Goal: Transaction & Acquisition: Subscribe to service/newsletter

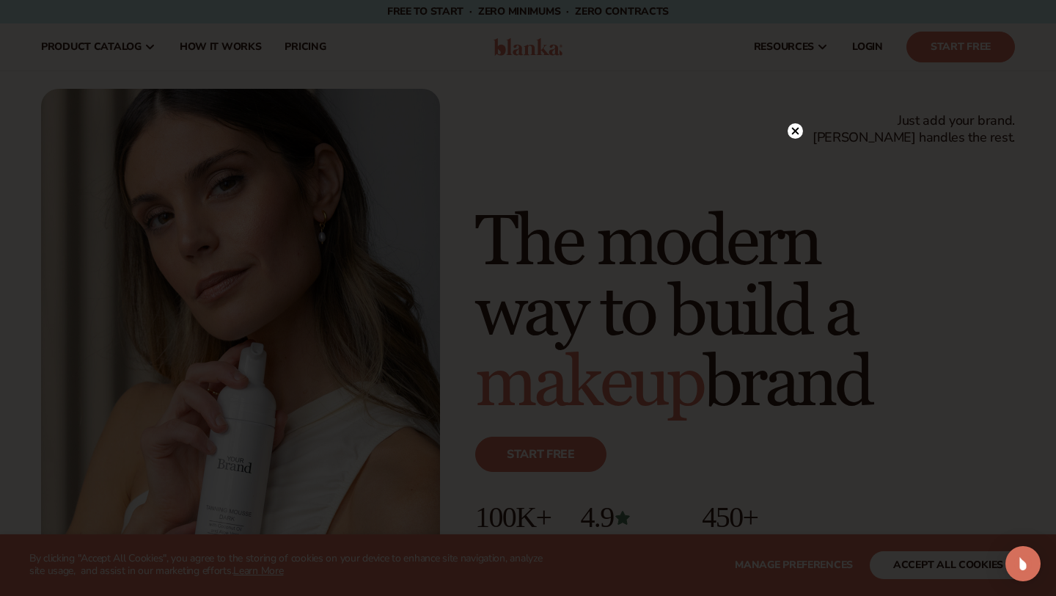
click at [795, 127] on circle at bounding box center [795, 130] width 15 height 15
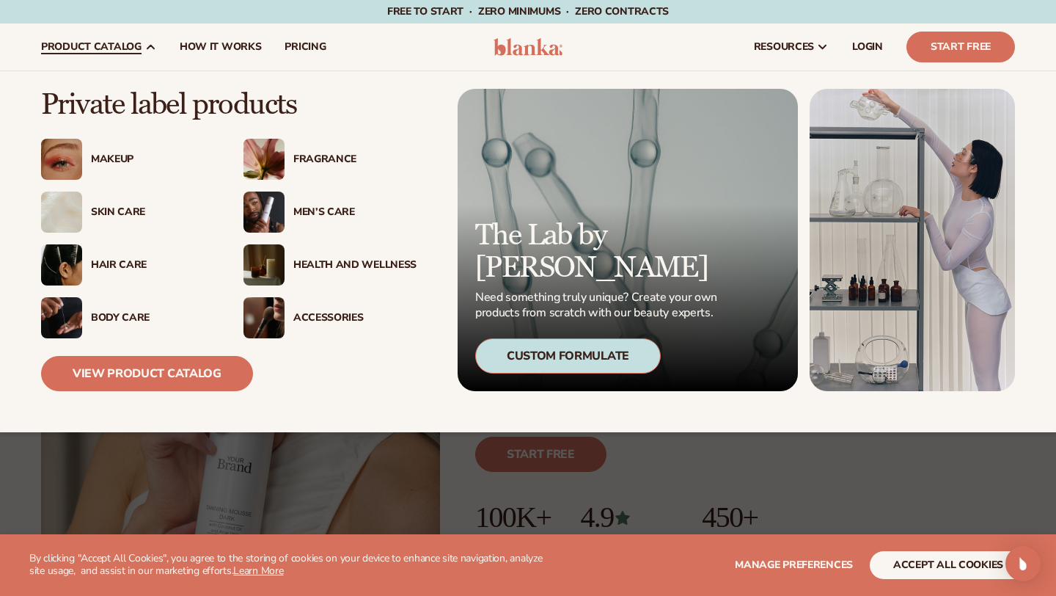
click at [580, 360] on div "Custom Formulate" at bounding box center [568, 355] width 186 height 35
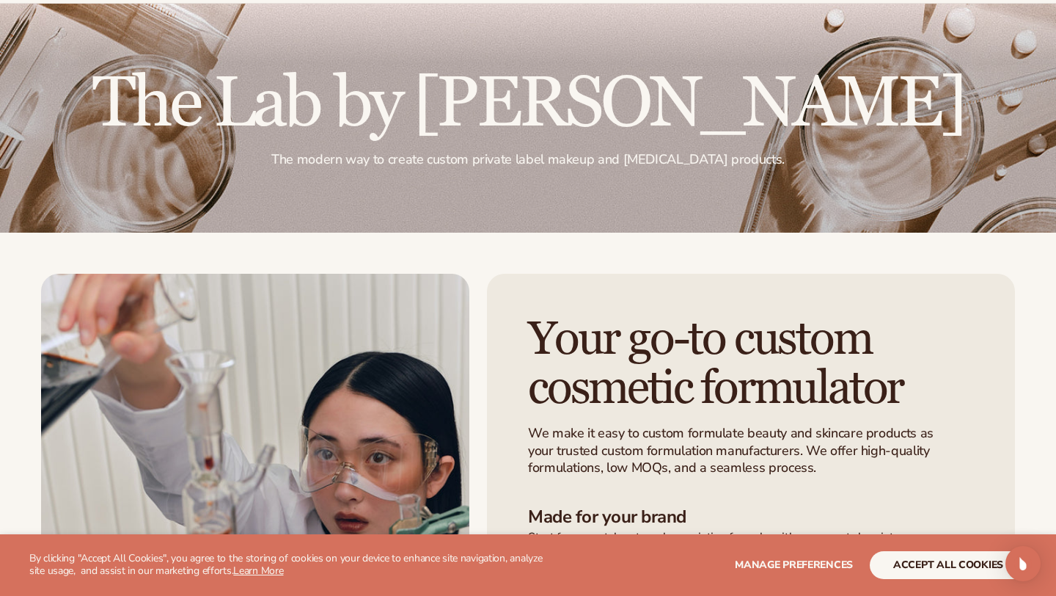
scroll to position [106, 0]
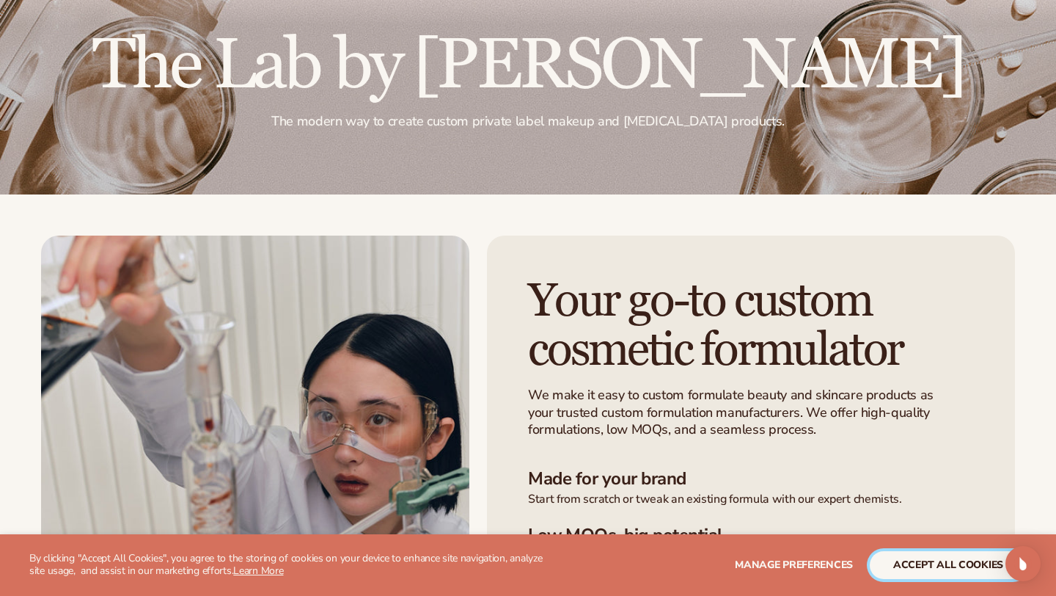
click at [959, 571] on button "accept all cookies" at bounding box center [948, 565] width 157 height 28
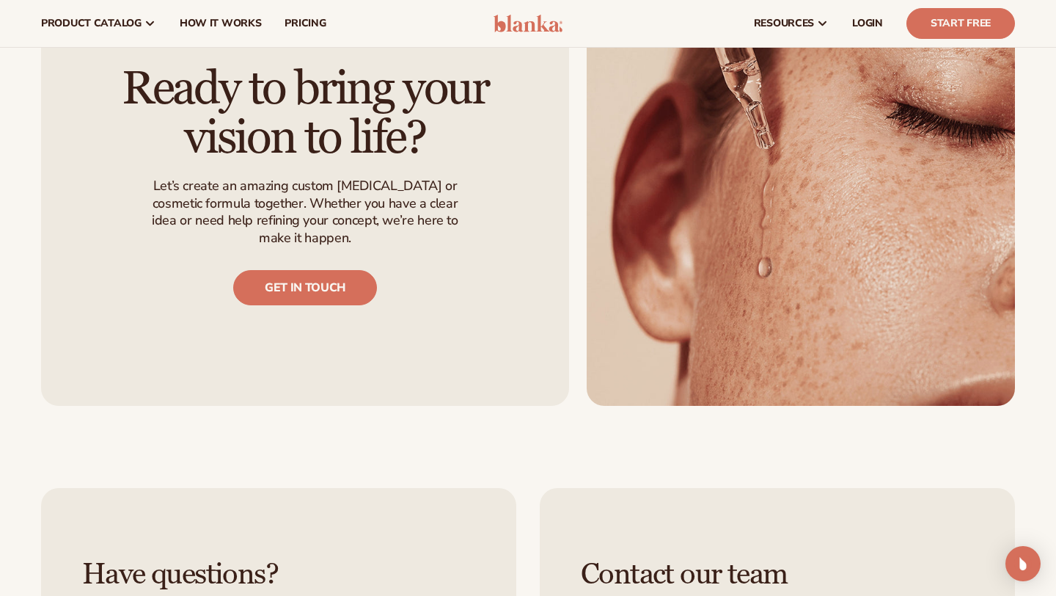
scroll to position [1355, 0]
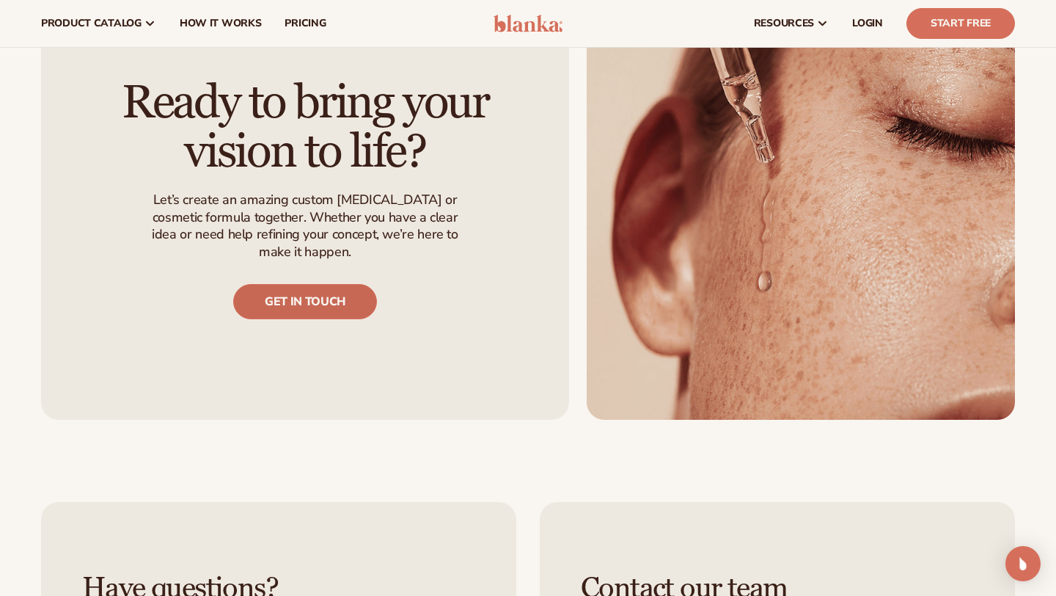
click at [302, 291] on link "Get in touch" at bounding box center [305, 301] width 144 height 35
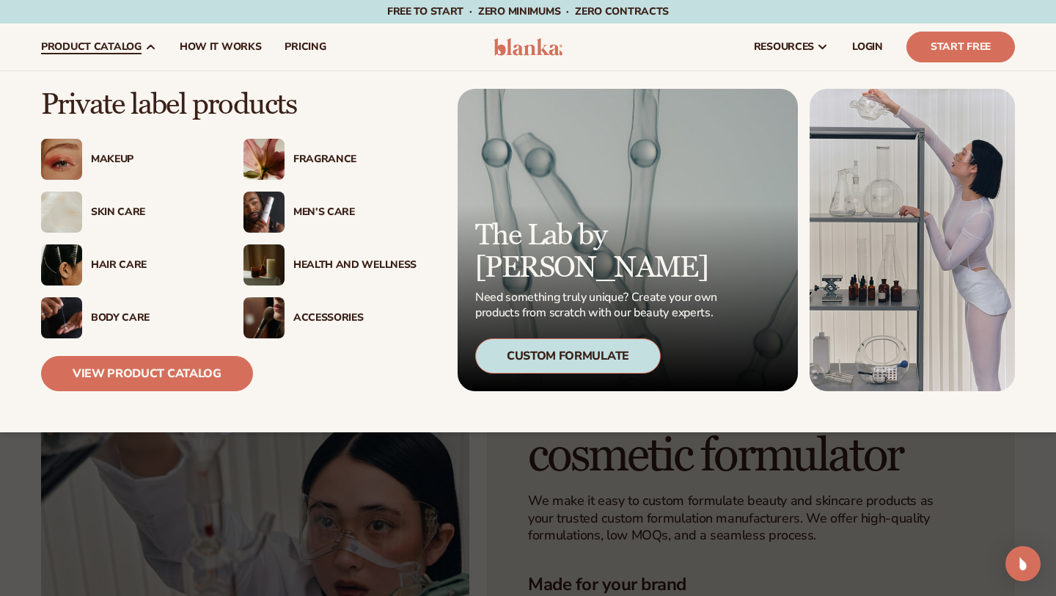
click at [100, 154] on div "Makeup" at bounding box center [152, 159] width 123 height 12
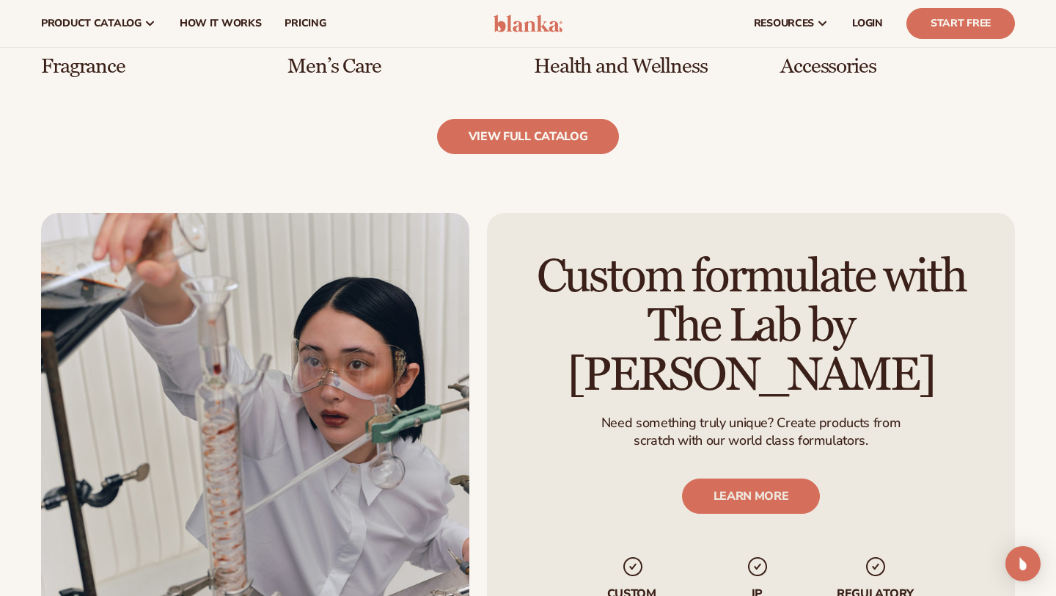
scroll to position [1575, 0]
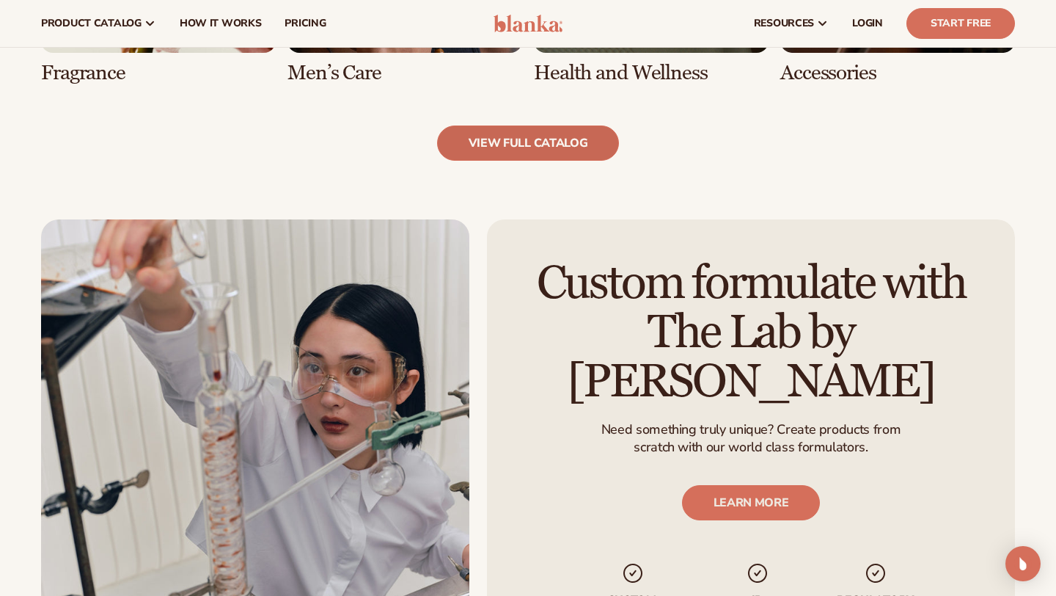
click at [512, 142] on link "view full catalog" at bounding box center [528, 142] width 183 height 35
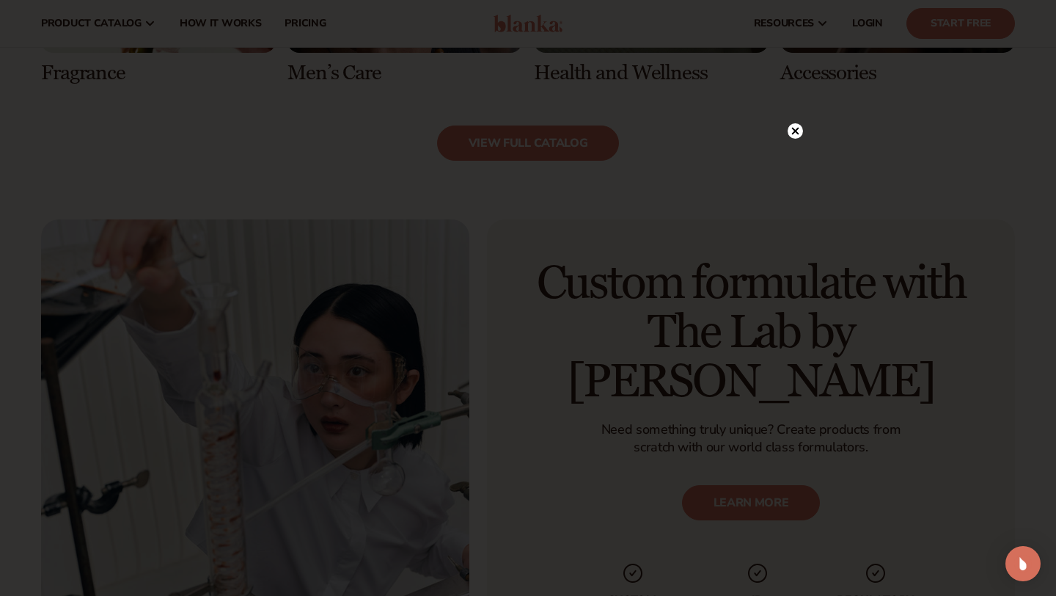
click at [797, 129] on icon at bounding box center [795, 130] width 7 height 7
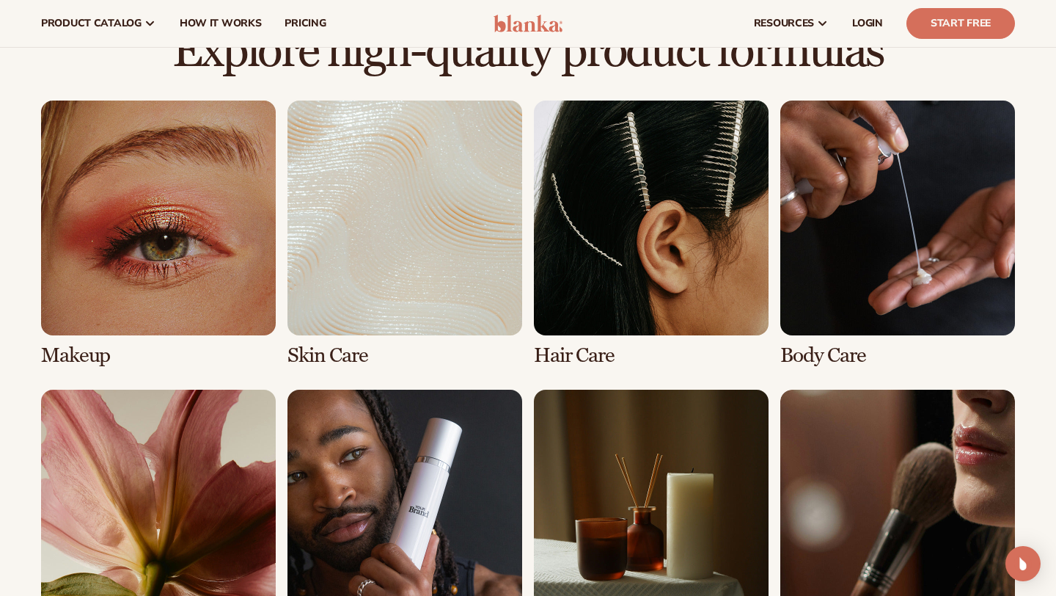
scroll to position [987, 0]
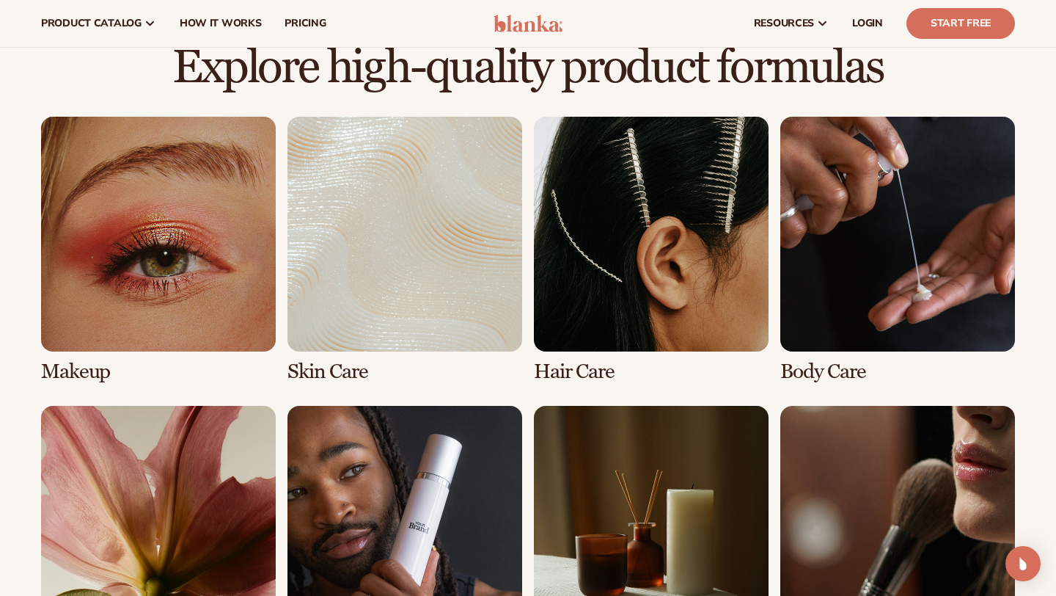
click at [371, 266] on link "2 / 8" at bounding box center [404, 250] width 235 height 266
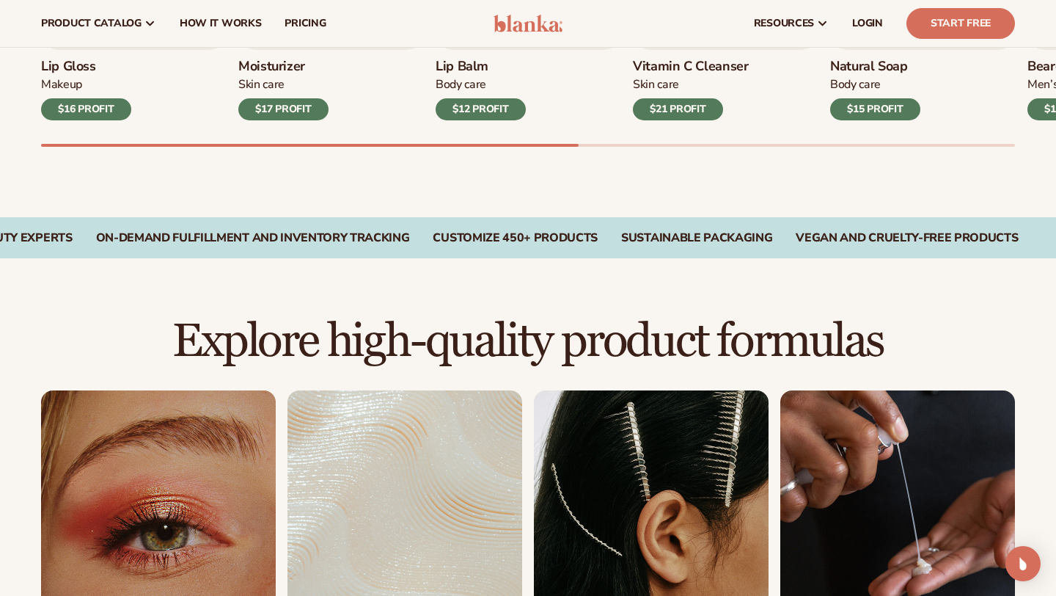
scroll to position [683, 0]
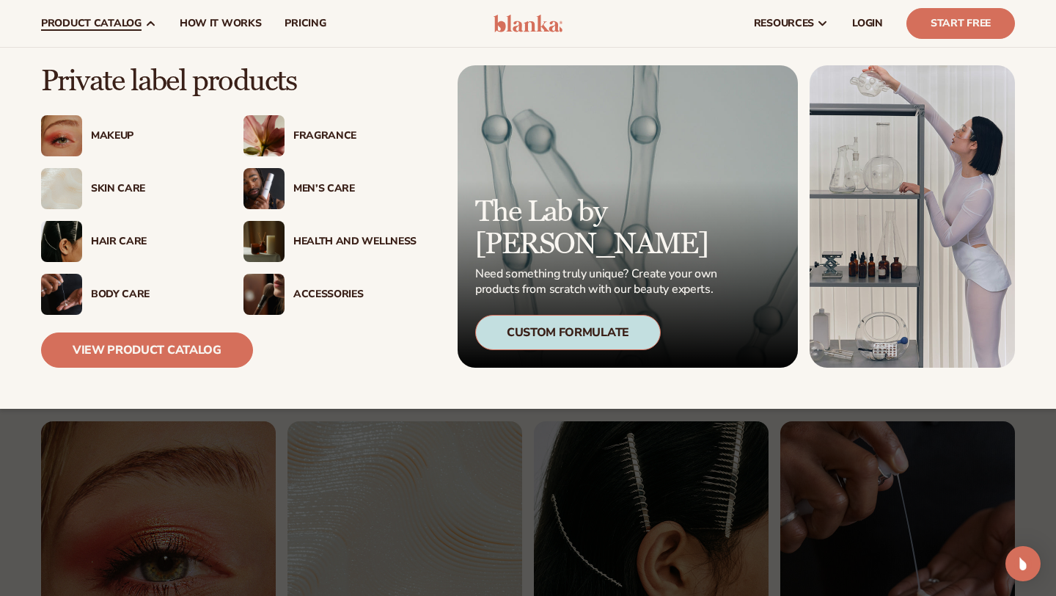
click at [122, 194] on div "Skin Care" at bounding box center [152, 189] width 123 height 12
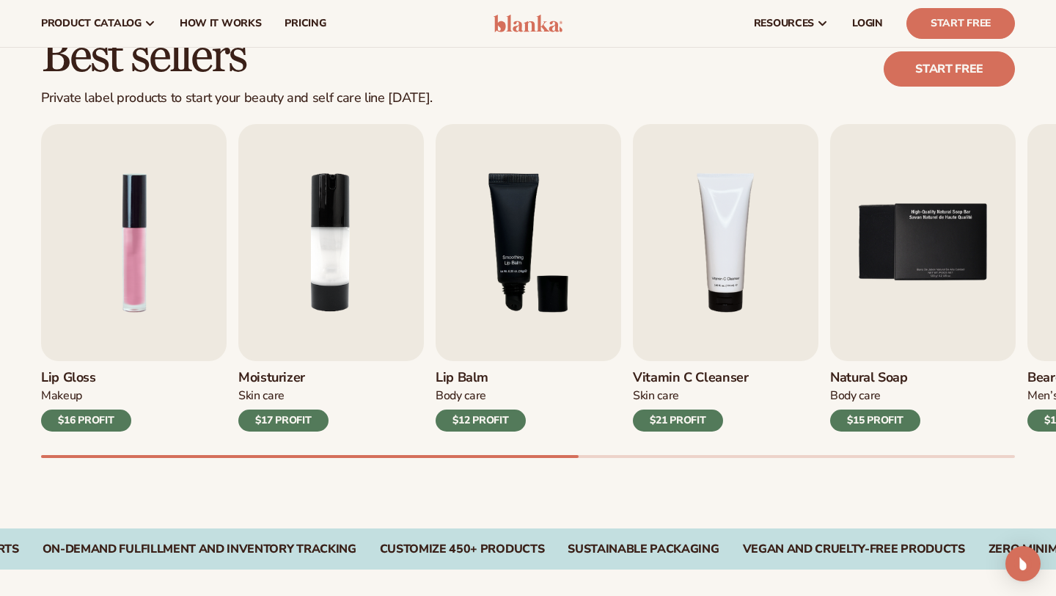
scroll to position [347, 0]
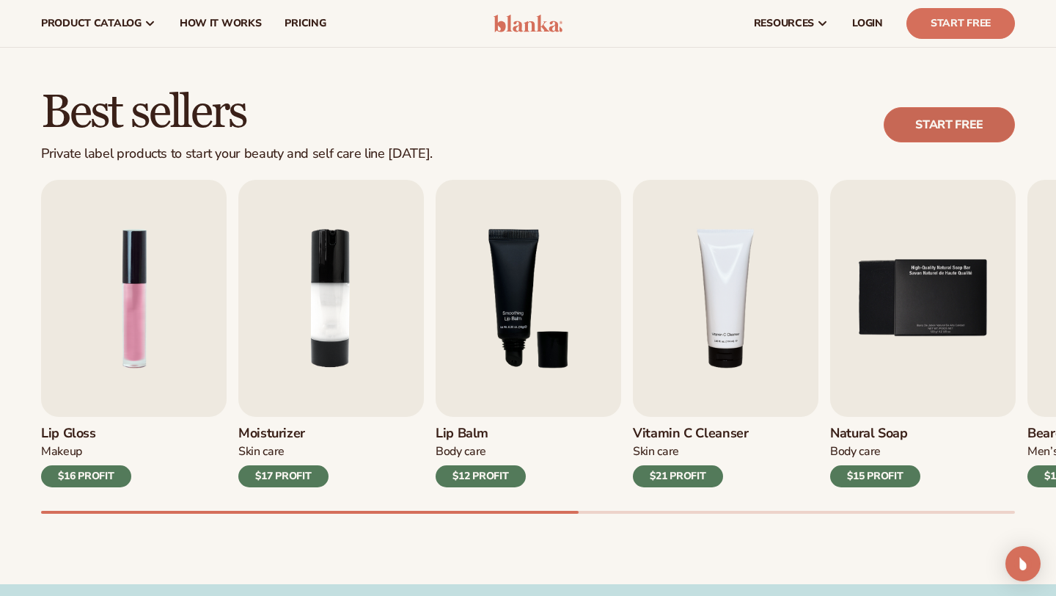
click at [923, 122] on link "Start free" at bounding box center [949, 124] width 131 height 35
